Goal: Information Seeking & Learning: Check status

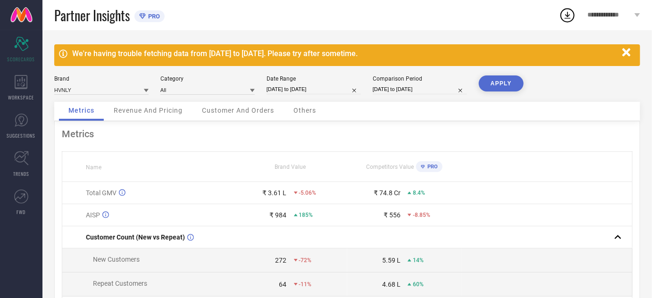
select select "7"
select select "2025"
select select "8"
select select "2025"
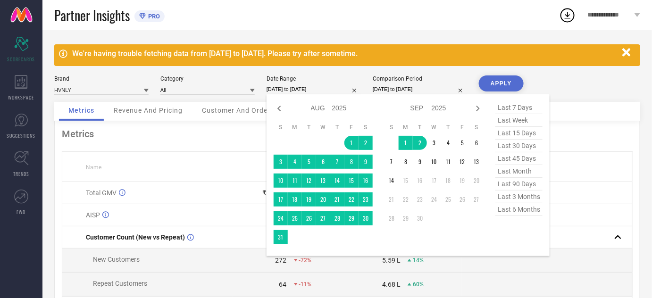
click at [318, 87] on input "[DATE] to [DATE]" at bounding box center [314, 89] width 94 height 10
click at [236, 139] on div "Metrics" at bounding box center [347, 133] width 571 height 11
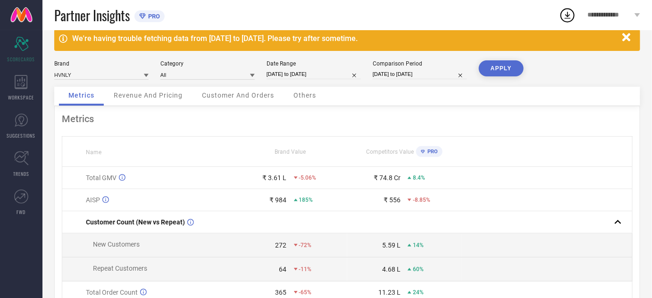
scroll to position [17, 0]
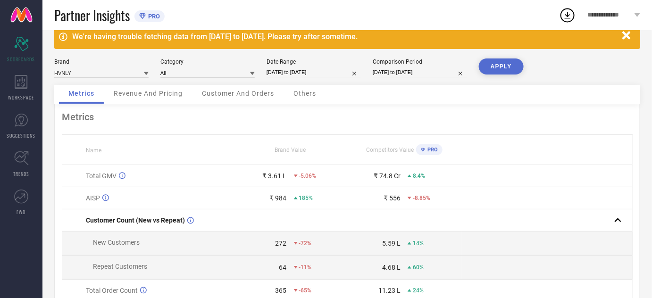
select select "7"
select select "2025"
select select "8"
select select "2025"
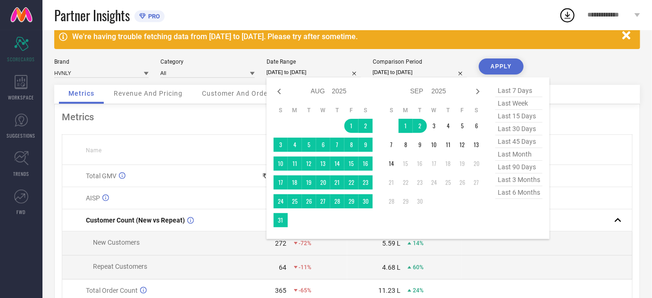
click at [313, 73] on input "[DATE] to [DATE]" at bounding box center [314, 73] width 94 height 10
click at [350, 125] on td "1" at bounding box center [352, 126] width 14 height 14
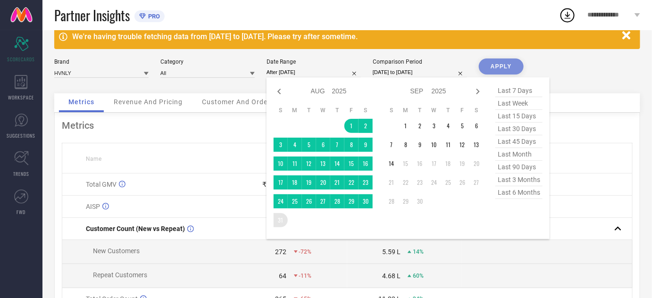
type input "[DATE] to [DATE]"
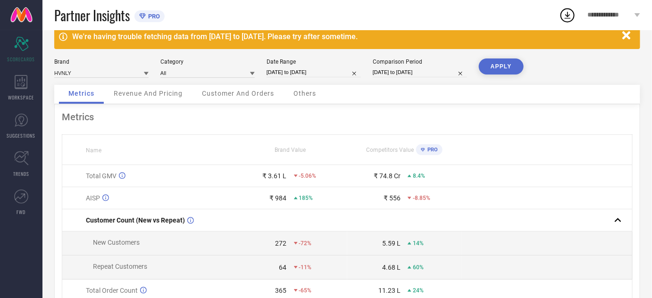
click at [353, 114] on div "Metrics" at bounding box center [347, 116] width 571 height 11
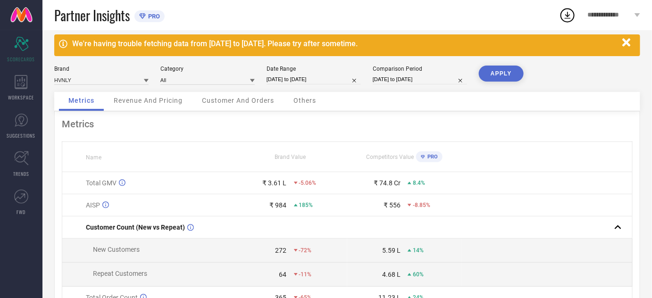
scroll to position [0, 0]
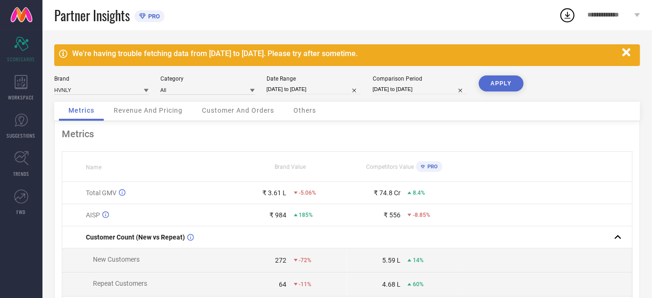
select select "7"
select select "2025"
select select "8"
select select "2025"
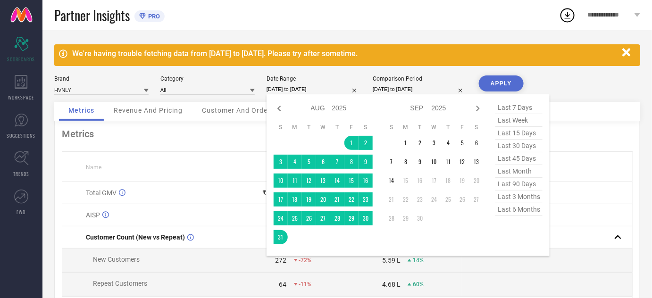
click at [291, 84] on input "[DATE] to [DATE]" at bounding box center [314, 89] width 94 height 10
click at [275, 104] on icon at bounding box center [279, 108] width 11 height 11
select select "6"
select select "2025"
select select "7"
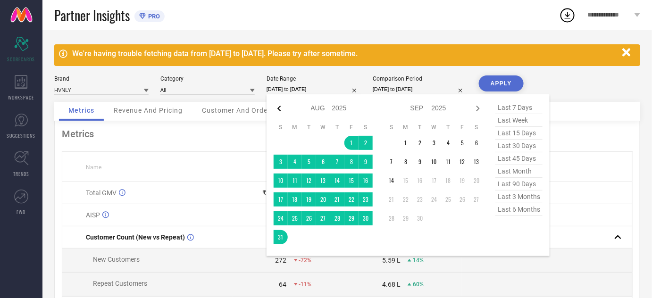
select select "2025"
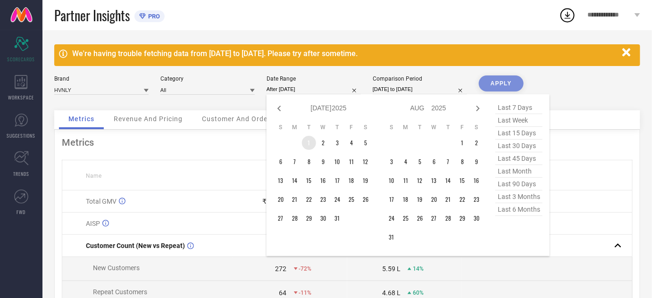
click at [307, 139] on td "1" at bounding box center [309, 143] width 14 height 14
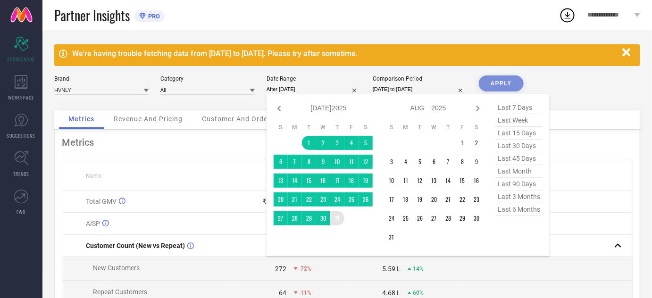
type input "[DATE] to [DATE]"
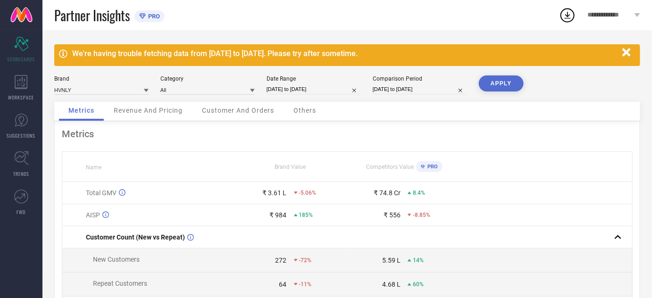
click at [491, 83] on button "APPLY" at bounding box center [501, 84] width 45 height 16
click at [383, 122] on div "Metrics Name Brand Value Competitors Value PRO Total GMV ₹ 1.31 L -66% ₹ 70.36 …" at bounding box center [347, 265] width 586 height 288
select select "6"
select select "2025"
select select "7"
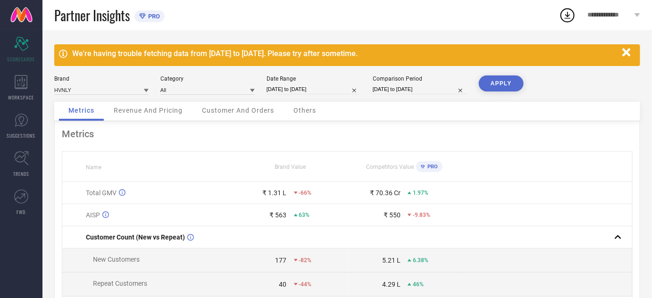
select select "2025"
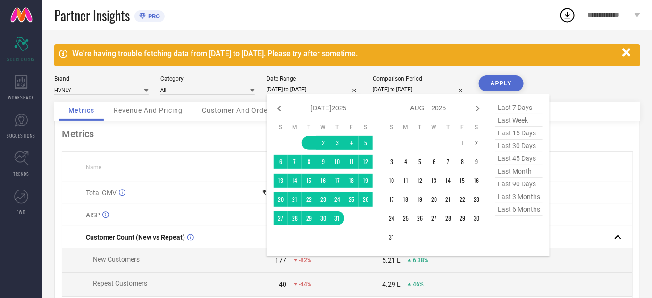
click at [293, 88] on input "[DATE] to [DATE]" at bounding box center [314, 89] width 94 height 10
click at [278, 105] on icon at bounding box center [279, 108] width 11 height 11
select select "5"
select select "2025"
select select "6"
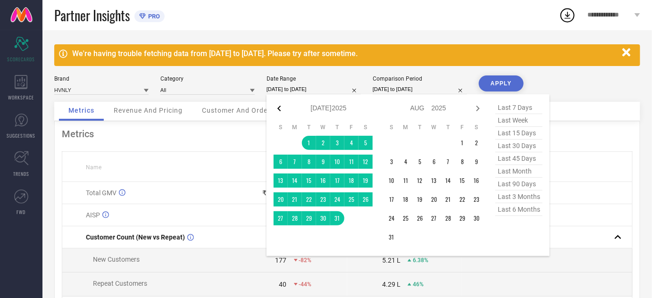
select select "2025"
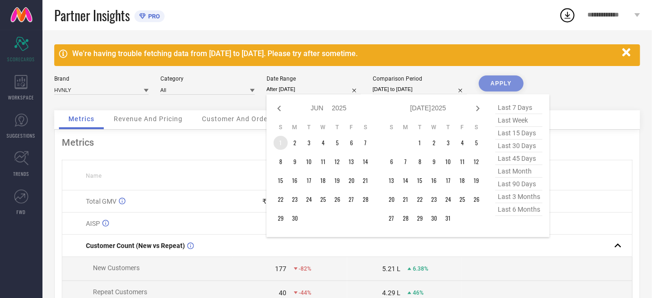
click at [277, 144] on td "1" at bounding box center [281, 143] width 14 height 14
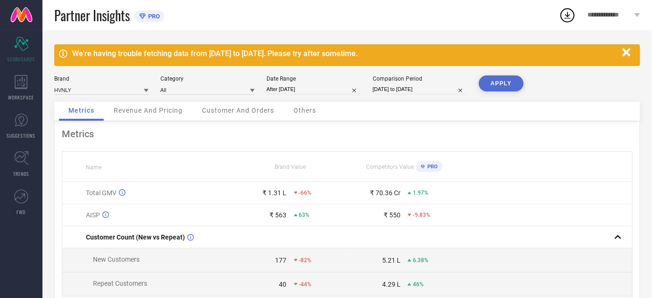
type input "[DATE] to [DATE]"
click at [490, 88] on button "APPLY" at bounding box center [501, 84] width 45 height 16
click at [364, 137] on div "Metrics" at bounding box center [347, 133] width 571 height 11
select select "5"
select select "2025"
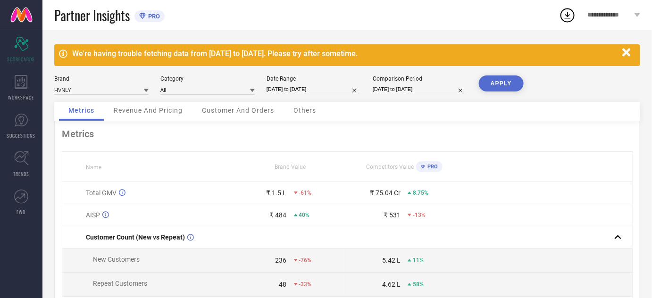
select select "6"
select select "2025"
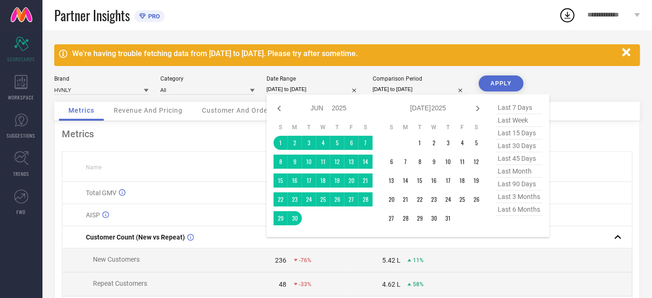
click at [279, 86] on input "[DATE] to [DATE]" at bounding box center [314, 89] width 94 height 10
click at [277, 111] on icon at bounding box center [279, 108] width 11 height 11
select select "4"
select select "2025"
select select "5"
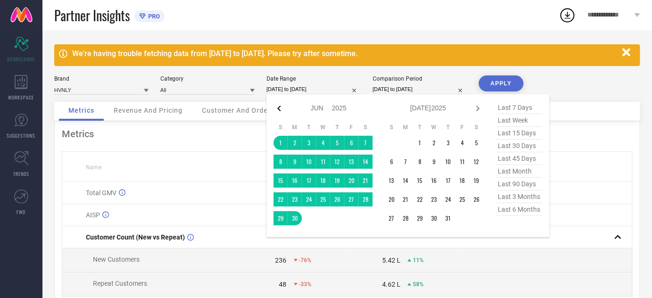
select select "2025"
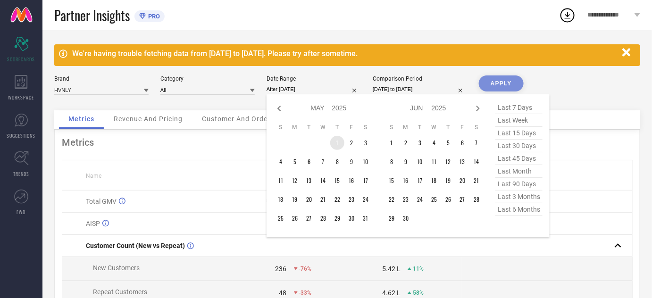
click at [337, 145] on td "1" at bounding box center [337, 143] width 14 height 14
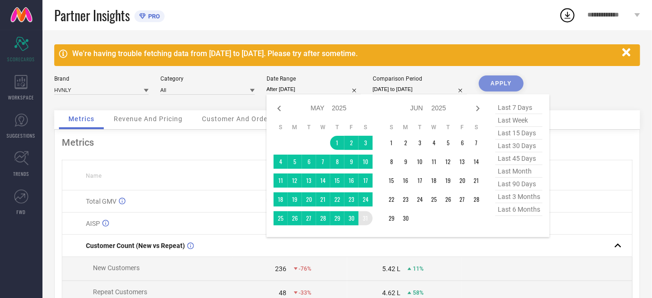
type input "[DATE] to [DATE]"
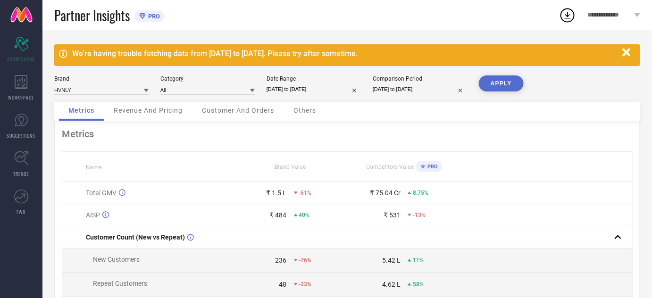
click at [487, 82] on button "APPLY" at bounding box center [501, 84] width 45 height 16
click at [392, 130] on div "Metrics" at bounding box center [347, 133] width 571 height 11
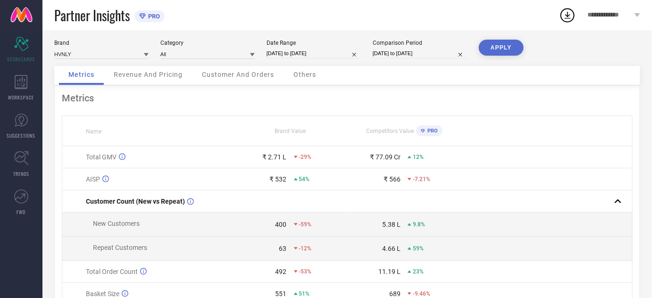
scroll to position [34, 0]
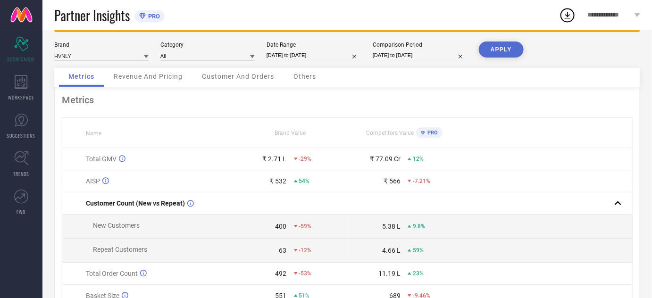
select select "4"
select select "2025"
select select "5"
select select "2025"
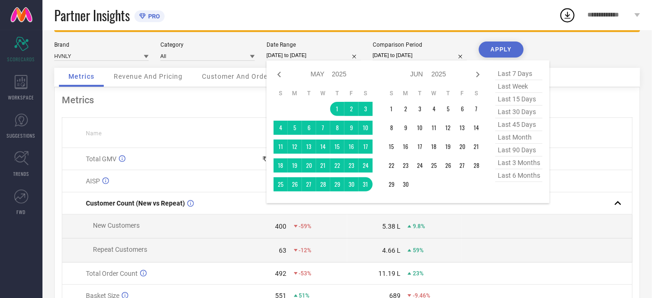
click at [286, 55] on input "[DATE] to [DATE]" at bounding box center [314, 56] width 94 height 10
click at [279, 74] on icon at bounding box center [279, 74] width 11 height 11
select select "3"
select select "2025"
select select "4"
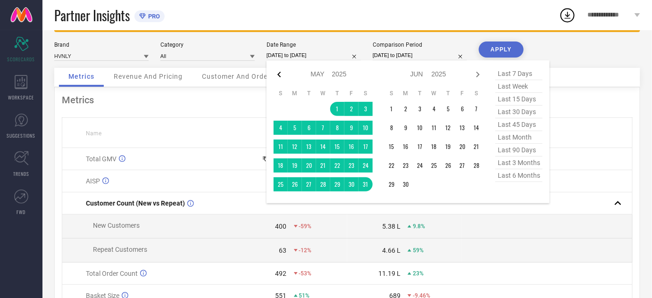
select select "2025"
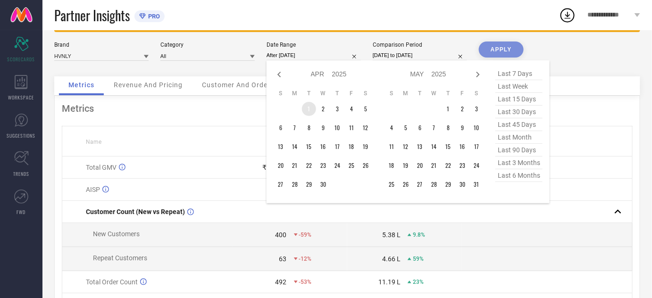
click at [307, 111] on td "1" at bounding box center [309, 109] width 14 height 14
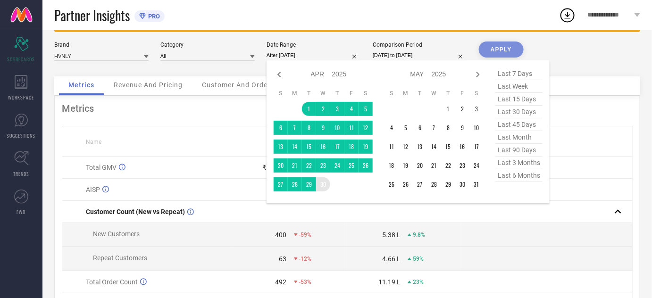
type input "[DATE] to [DATE]"
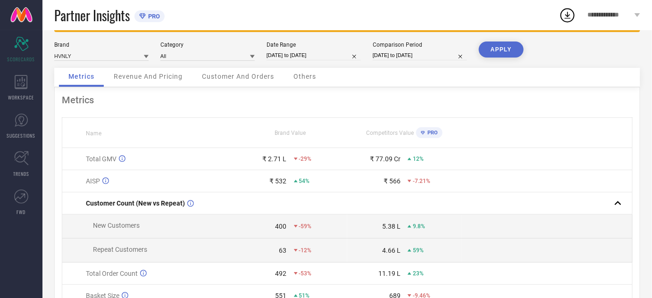
click at [492, 51] on button "APPLY" at bounding box center [501, 50] width 45 height 16
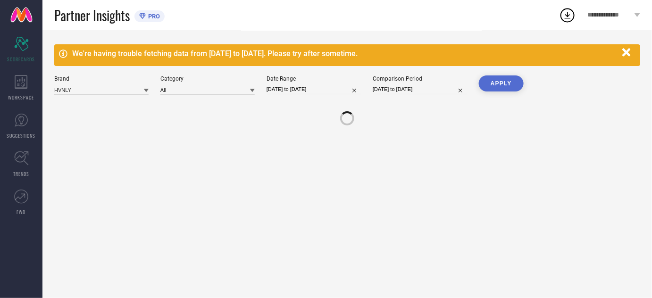
scroll to position [0, 0]
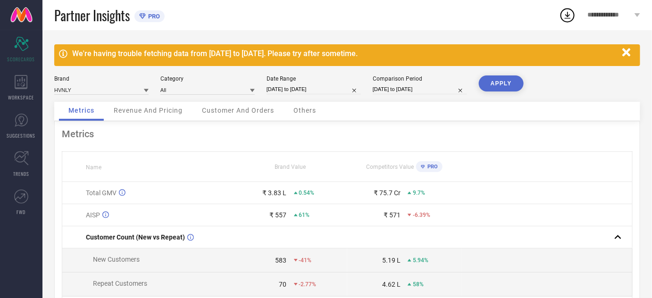
click at [354, 131] on div "Metrics" at bounding box center [347, 133] width 571 height 11
select select "3"
select select "2025"
select select "4"
select select "2025"
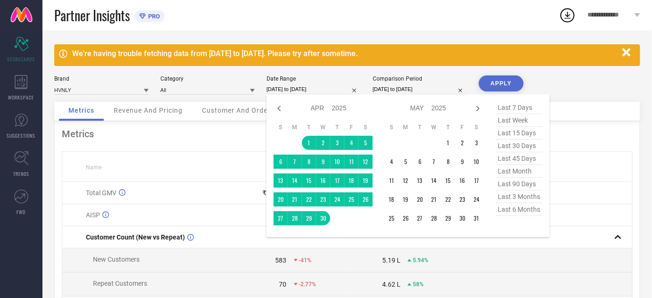
click at [295, 89] on input "[DATE] to [DATE]" at bounding box center [314, 89] width 94 height 10
click at [280, 111] on icon at bounding box center [279, 108] width 11 height 11
select select "2"
select select "2025"
select select "3"
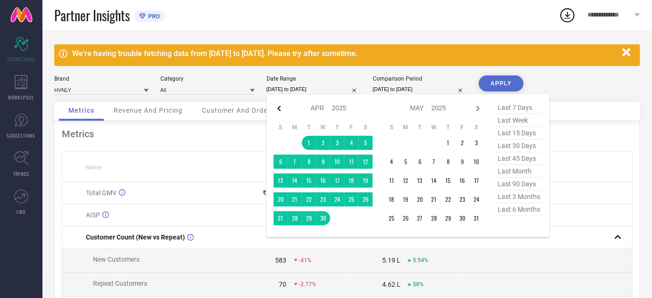
select select "2025"
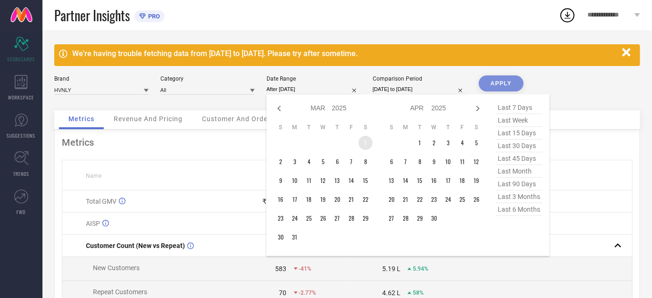
click at [363, 146] on td "1" at bounding box center [366, 143] width 14 height 14
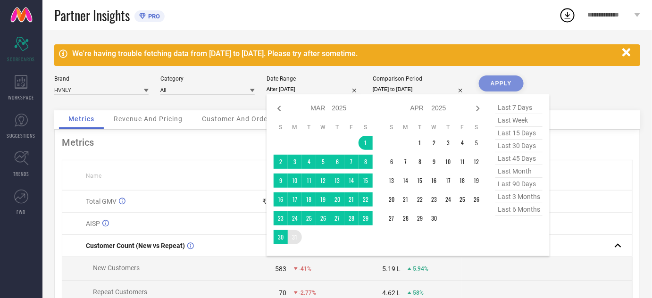
type input "[DATE] to [DATE]"
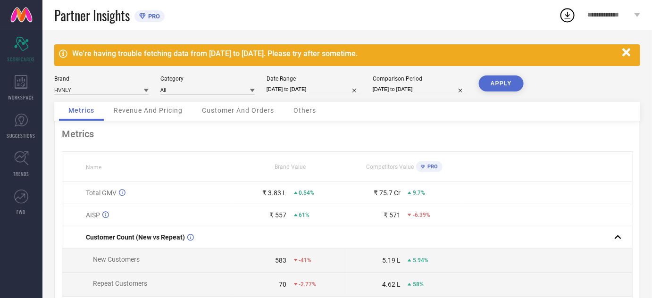
click at [498, 87] on button "APPLY" at bounding box center [501, 84] width 45 height 16
select select "2"
select select "2025"
select select "3"
select select "2025"
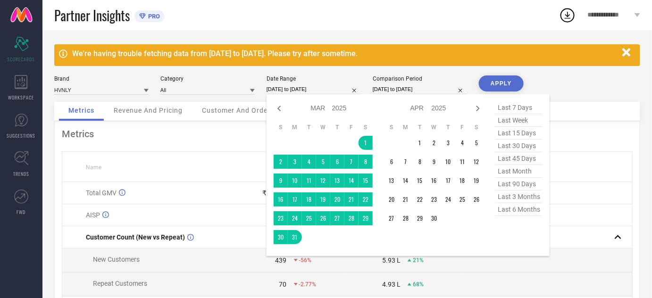
click at [322, 89] on input "[DATE] to [DATE]" at bounding box center [314, 89] width 94 height 10
click at [279, 107] on icon at bounding box center [279, 109] width 3 height 6
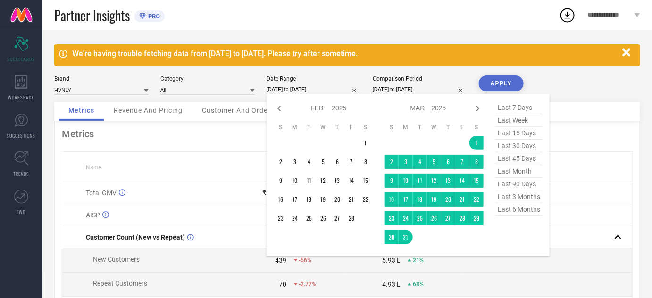
click at [279, 107] on icon at bounding box center [279, 109] width 3 height 6
select select "11"
select select "2024"
select select "2025"
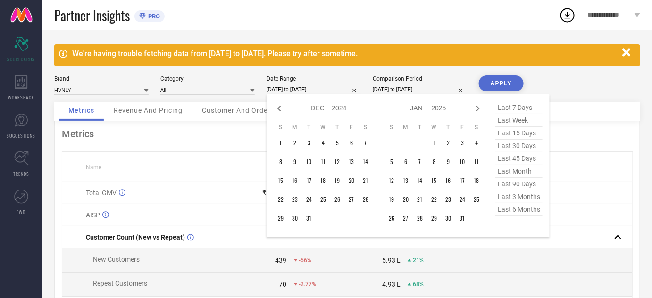
click at [279, 107] on icon at bounding box center [279, 109] width 3 height 6
select select "9"
select select "2024"
select select "10"
select select "2024"
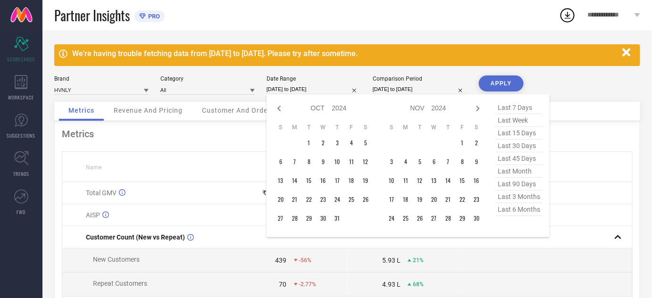
click at [279, 107] on icon at bounding box center [279, 109] width 3 height 6
select select "8"
select select "2024"
select select "9"
select select "2024"
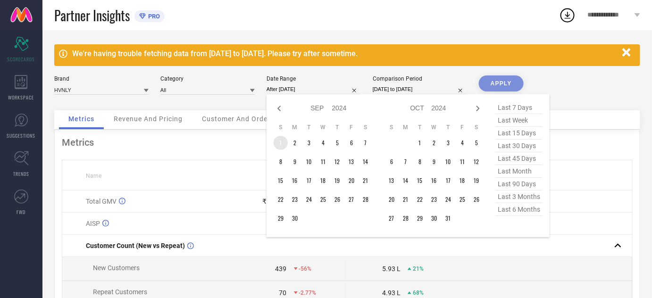
click at [281, 141] on td "1" at bounding box center [281, 143] width 14 height 14
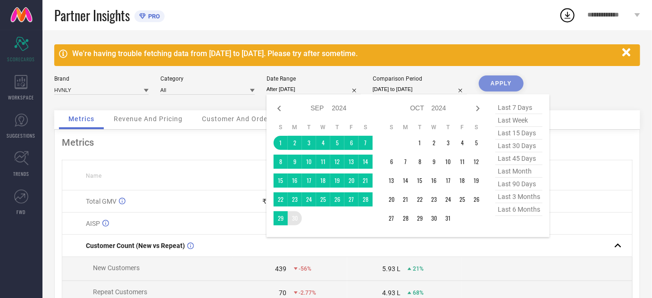
type input "[DATE] to [DATE]"
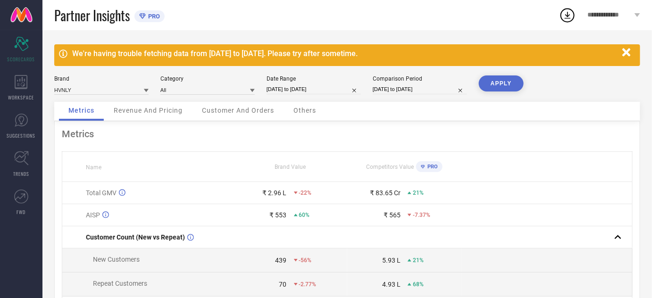
click at [495, 85] on button "APPLY" at bounding box center [501, 84] width 45 height 16
click at [402, 122] on div "Metrics Name Brand Value Competitors Value PRO Total GMV ₹ 4.35 L 14% ₹ 87.67 C…" at bounding box center [347, 265] width 586 height 288
select select "8"
select select "2024"
select select "9"
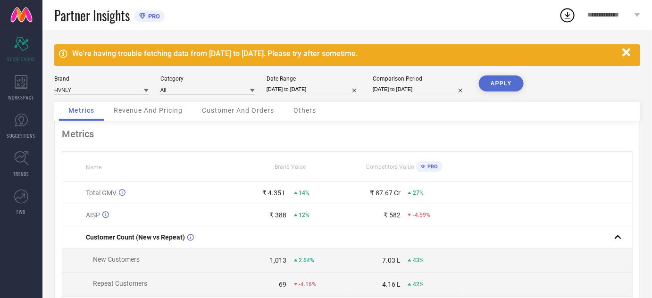
select select "2024"
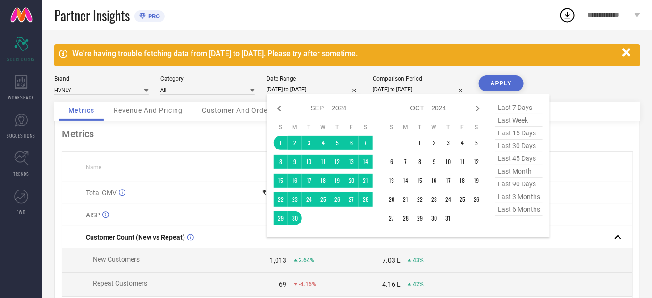
click at [299, 92] on input "[DATE] to [DATE]" at bounding box center [314, 89] width 94 height 10
click at [278, 107] on icon at bounding box center [279, 108] width 11 height 11
select select "7"
select select "2024"
select select "8"
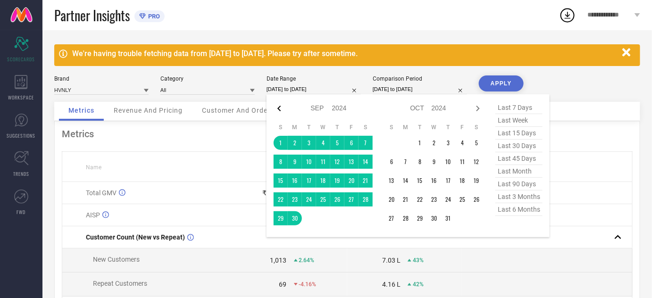
select select "2024"
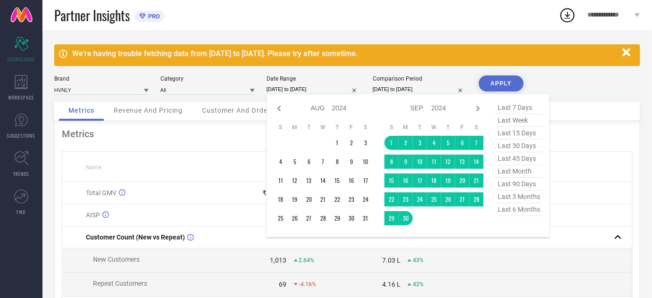
click at [278, 107] on icon at bounding box center [279, 108] width 11 height 11
select select "5"
select select "2024"
select select "6"
select select "2024"
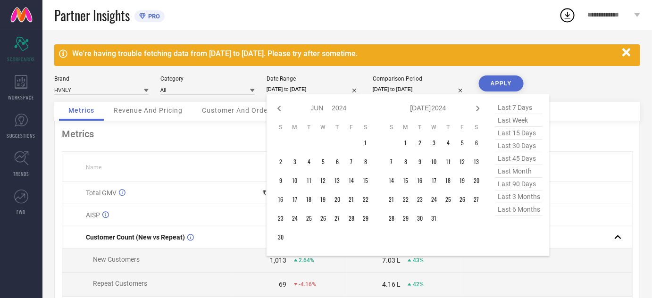
click at [278, 107] on icon at bounding box center [279, 108] width 11 height 11
select select "4"
select select "2024"
select select "5"
select select "2024"
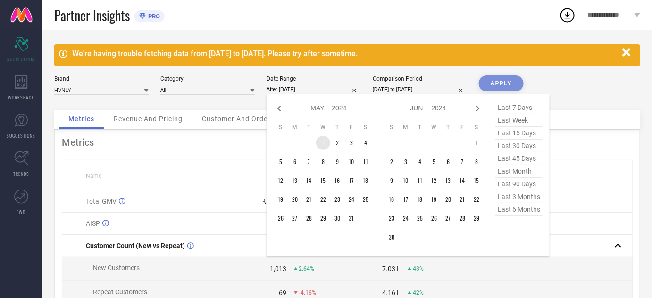
click at [325, 142] on td "1" at bounding box center [323, 143] width 14 height 14
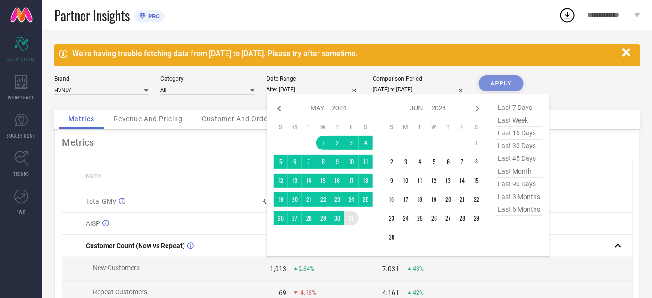
type input "[DATE] to [DATE]"
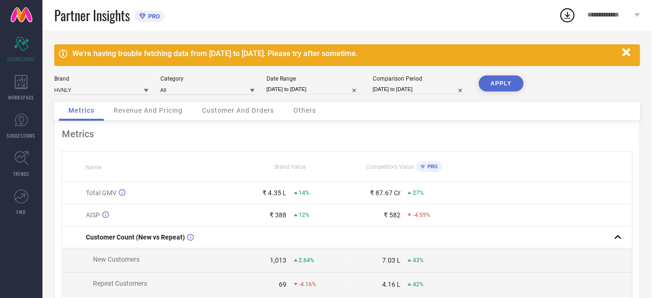
click at [495, 84] on button "APPLY" at bounding box center [501, 84] width 45 height 16
click at [386, 125] on div "Metrics Name Brand Value Competitors Value PRO Total GMV ₹ 5.21 L 37% ₹ 45.63 C…" at bounding box center [347, 265] width 586 height 288
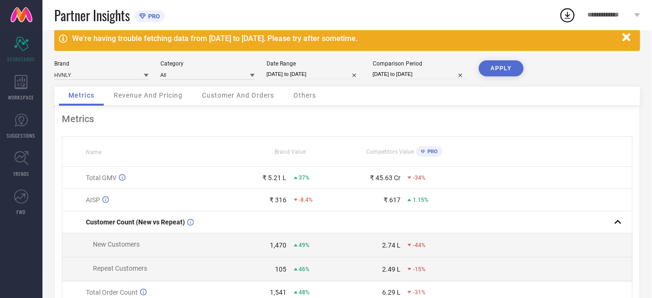
scroll to position [17, 0]
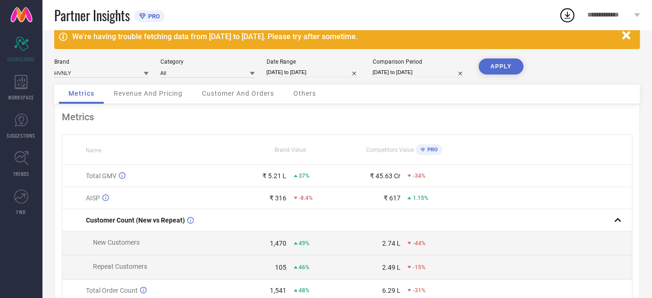
select select "4"
select select "2024"
select select "5"
select select "2024"
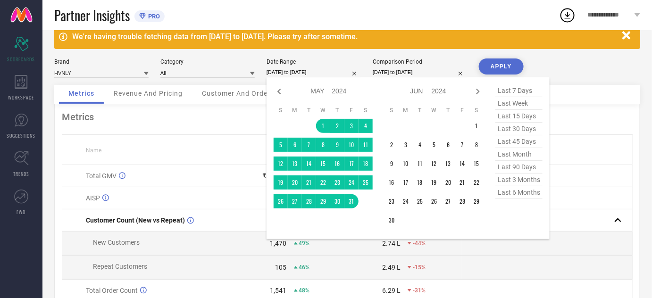
click at [307, 74] on input "[DATE] to [DATE]" at bounding box center [314, 73] width 94 height 10
click at [285, 93] on div "Jan Feb Mar Apr May Jun [DATE] Aug Sep Oct Nov [DATE] 2015 2016 2017 2018 2019 …" at bounding box center [323, 91] width 99 height 14
click at [279, 93] on icon at bounding box center [279, 92] width 3 height 6
select select "3"
select select "2024"
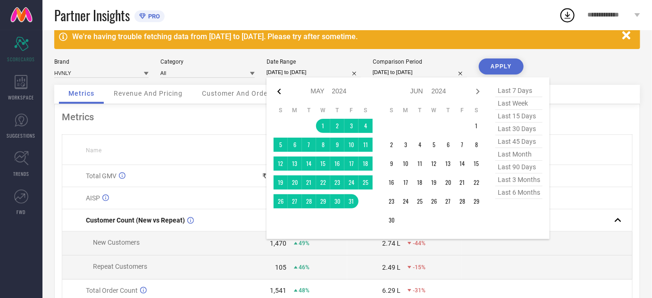
select select "4"
select select "2024"
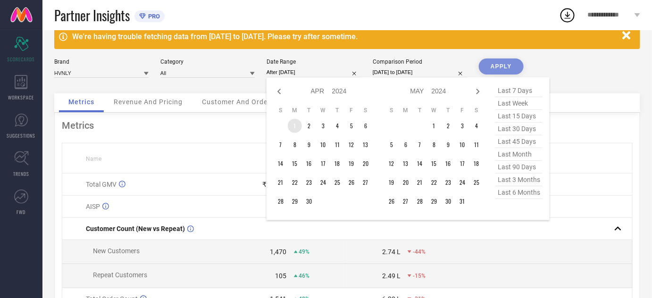
click at [296, 122] on td "1" at bounding box center [295, 126] width 14 height 14
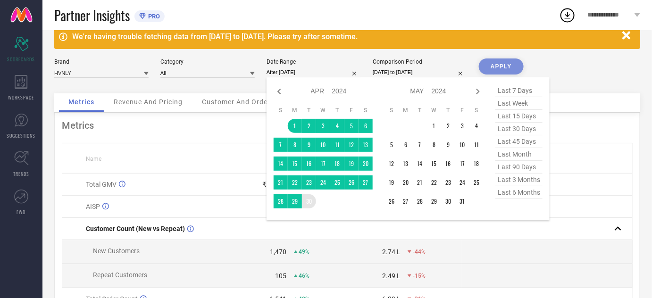
type input "[DATE] to [DATE]"
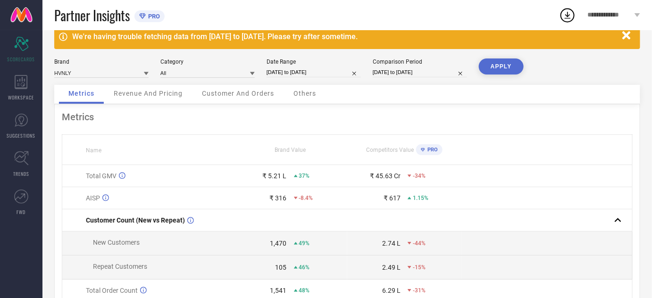
click at [493, 67] on button "APPLY" at bounding box center [501, 67] width 45 height 16
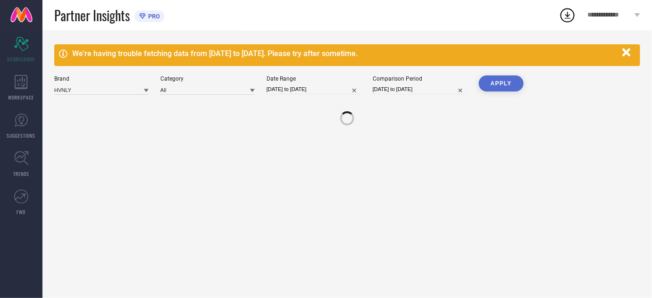
scroll to position [0, 0]
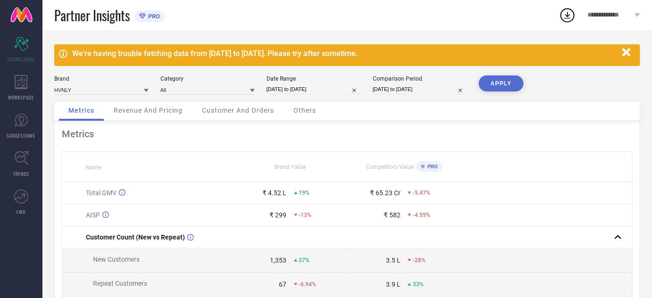
select select "3"
select select "2024"
select select "4"
select select "2024"
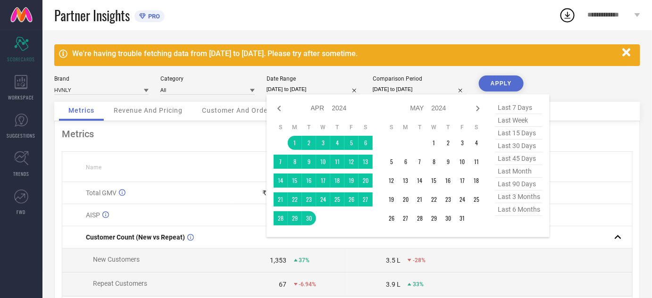
click at [312, 85] on input "[DATE] to [DATE]" at bounding box center [314, 89] width 94 height 10
click at [277, 106] on icon at bounding box center [279, 108] width 11 height 11
select select "1"
select select "2024"
select select "2"
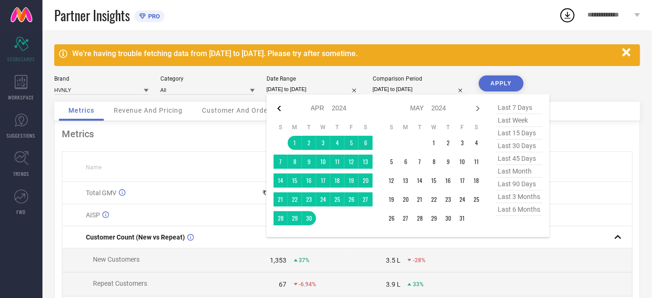
select select "2024"
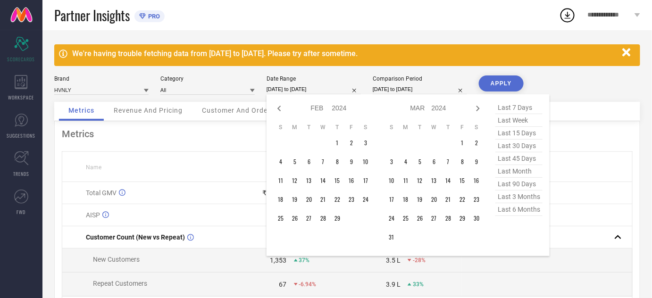
click at [277, 106] on icon at bounding box center [279, 108] width 11 height 11
select select "2024"
select select "1"
select select "2024"
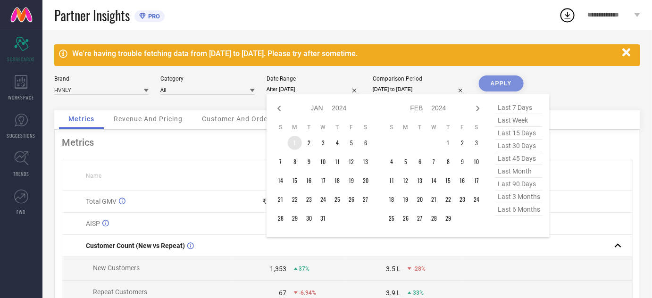
click at [297, 140] on td "1" at bounding box center [295, 143] width 14 height 14
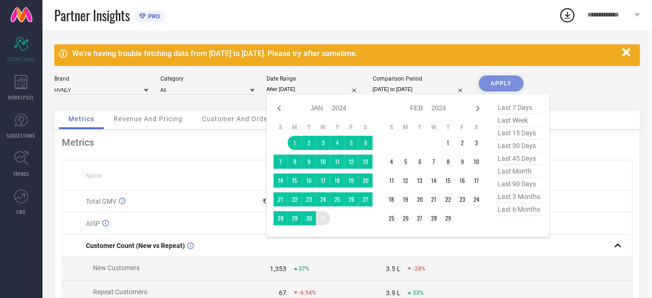
type input "[DATE] to [DATE]"
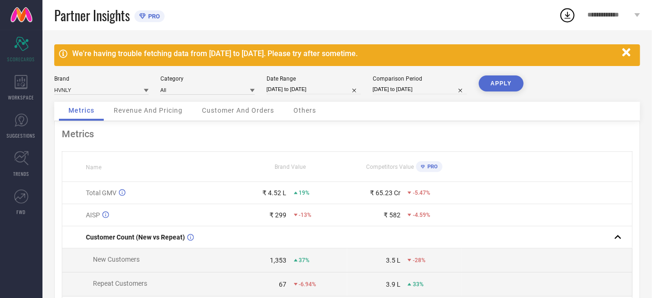
click at [495, 90] on button "APPLY" at bounding box center [501, 84] width 45 height 16
select select "2024"
select select "1"
select select "2024"
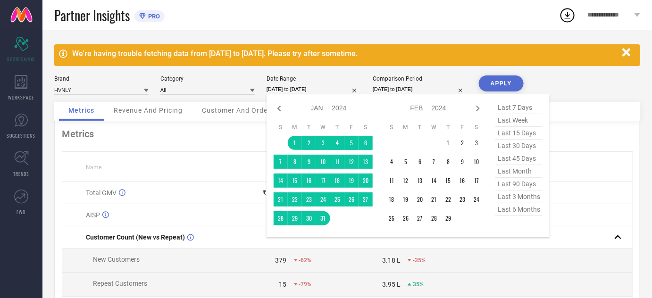
click at [314, 84] on input "[DATE] to [DATE]" at bounding box center [314, 89] width 94 height 10
click at [279, 105] on icon at bounding box center [279, 108] width 11 height 11
select select "11"
select select "2023"
select select "2024"
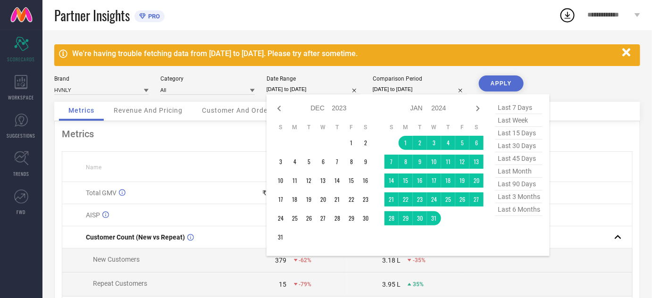
click at [279, 105] on icon at bounding box center [279, 108] width 11 height 11
select select "9"
select select "2023"
select select "10"
select select "2023"
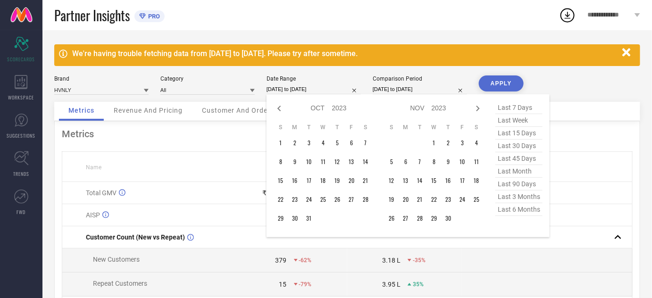
click at [279, 105] on icon at bounding box center [279, 108] width 11 height 11
select select "8"
select select "2023"
select select "9"
select select "2023"
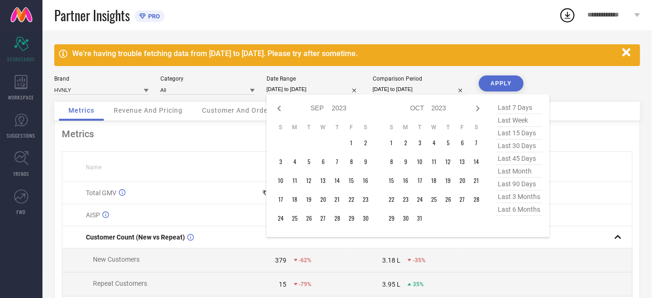
click at [344, 141] on td at bounding box center [337, 143] width 14 height 14
click at [353, 147] on td "1" at bounding box center [352, 143] width 14 height 14
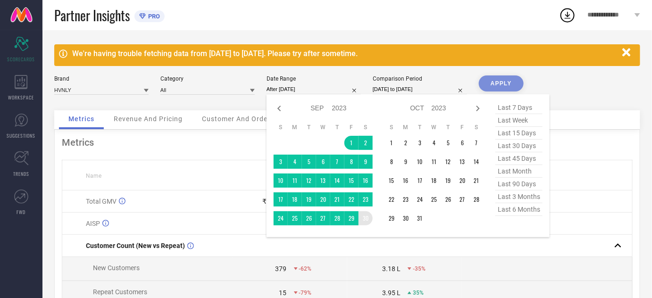
type input "[DATE] to [DATE]"
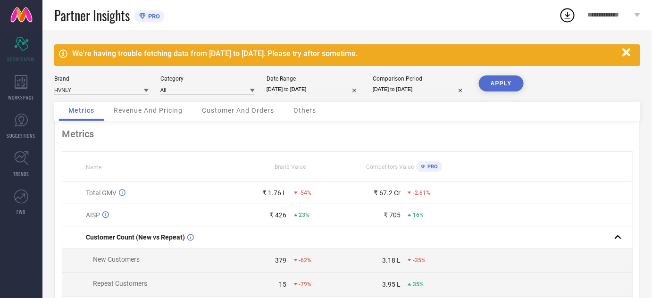
click at [487, 82] on button "APPLY" at bounding box center [501, 84] width 45 height 16
